Goal: Task Accomplishment & Management: Complete application form

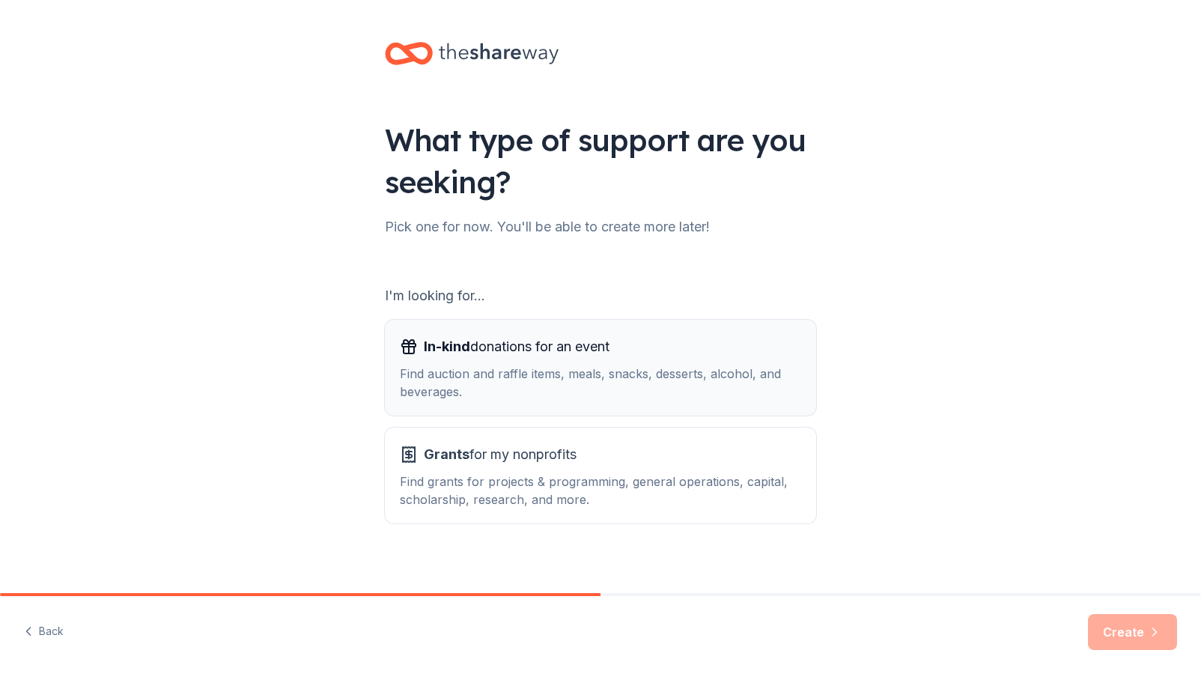
click at [552, 373] on div "Find auction and raffle items, meals, snacks, desserts, alcohol, and beverages." at bounding box center [600, 383] width 401 height 36
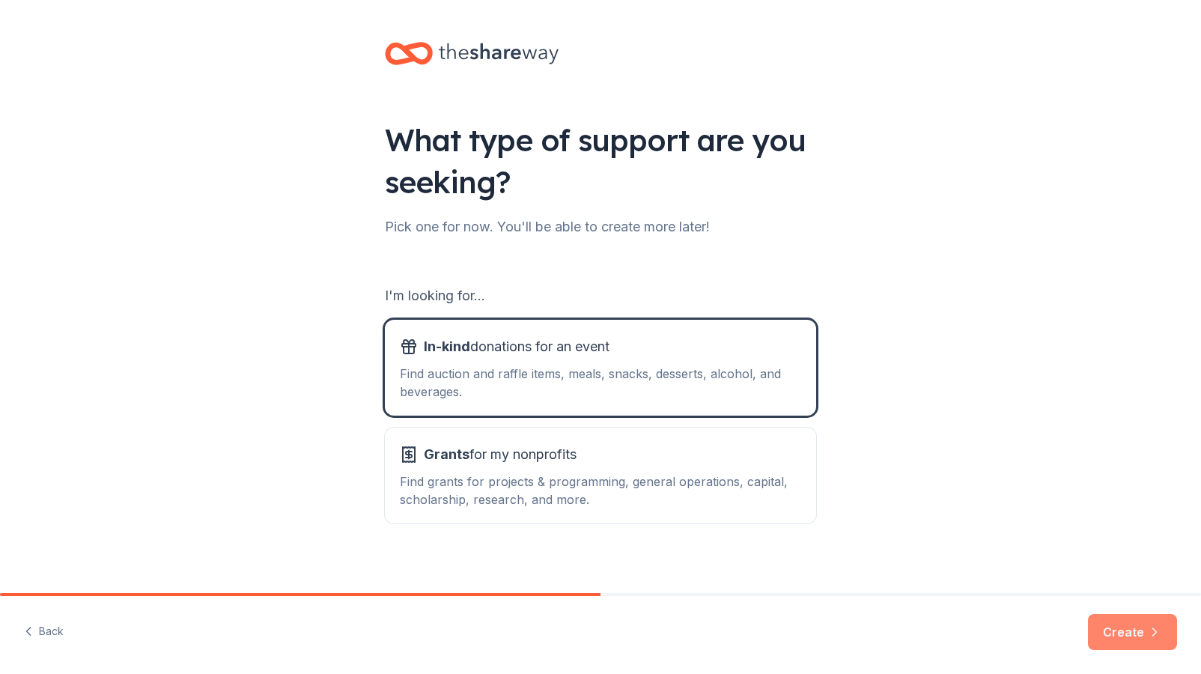
click at [1141, 632] on button "Create" at bounding box center [1132, 632] width 89 height 36
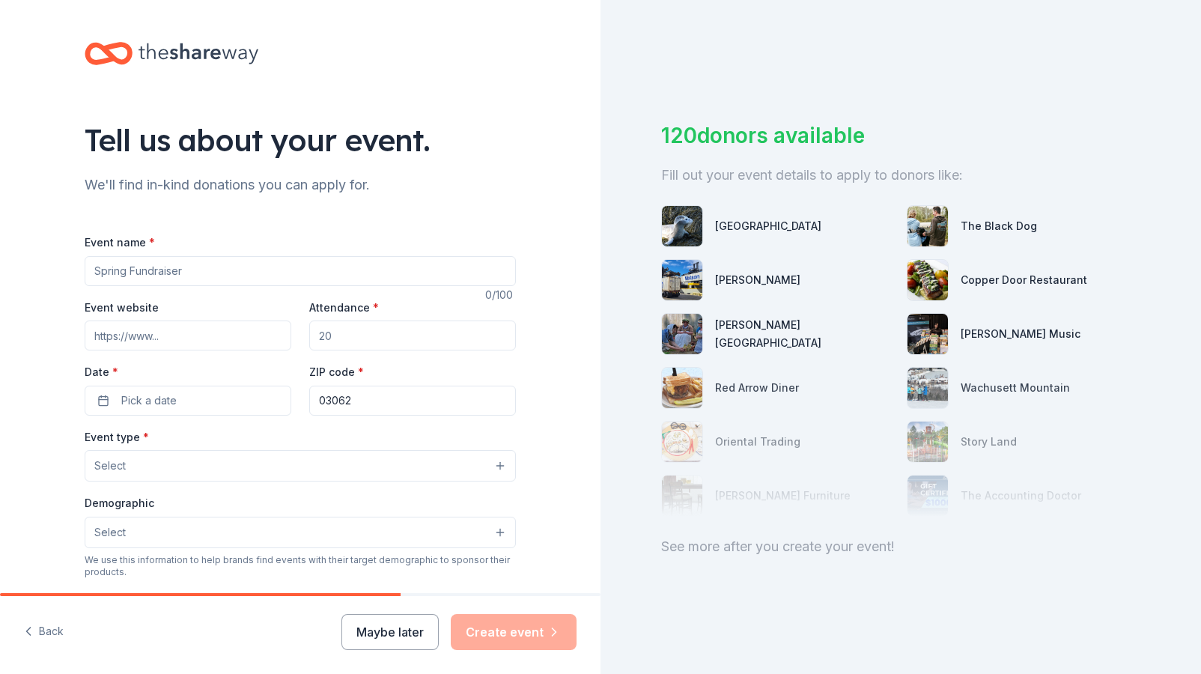
click at [186, 277] on input "Event name *" at bounding box center [300, 271] width 431 height 30
type input "C"
type input "Holiday Craft Fair"
click at [185, 338] on input "Event website" at bounding box center [188, 335] width 207 height 30
click at [99, 333] on input "[DOMAIN_NAME]" at bounding box center [188, 335] width 207 height 30
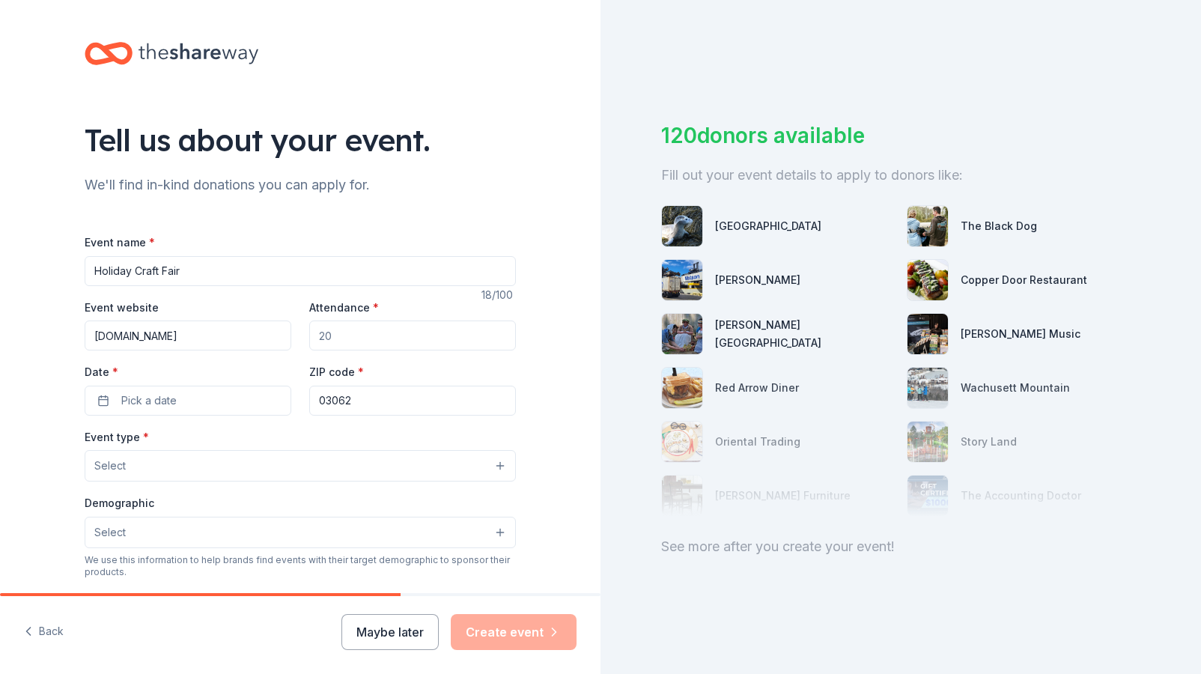
click at [149, 337] on input "[DOMAIN_NAME]" at bounding box center [188, 335] width 207 height 30
drag, startPoint x: 194, startPoint y: 332, endPoint x: 64, endPoint y: 338, distance: 130.4
click at [64, 338] on div "Tell us about your event. We'll find in-kind donations you can apply for. Event…" at bounding box center [300, 498] width 479 height 996
type input "[DOMAIN_NAME]"
